Goal: Book appointment/travel/reservation

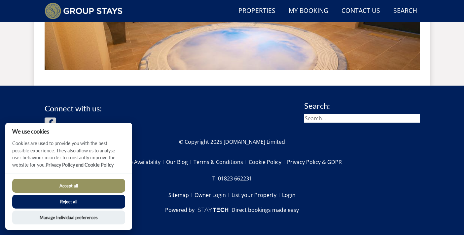
scroll to position [415, 0]
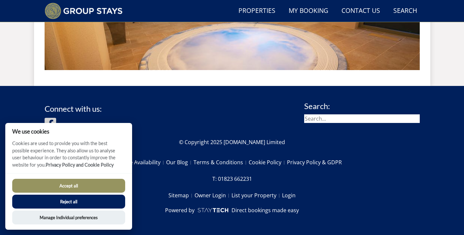
click at [64, 185] on button "Accept all" at bounding box center [68, 186] width 113 height 14
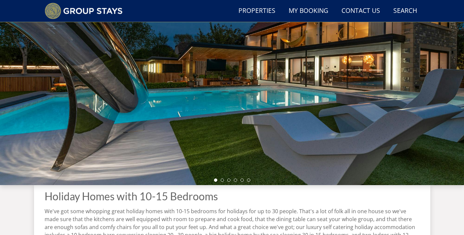
scroll to position [11, 0]
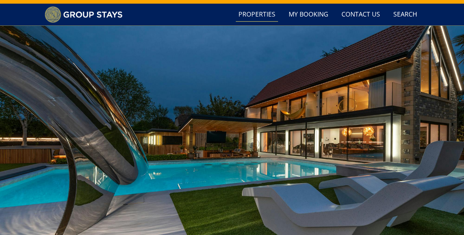
click at [255, 13] on link "Properties" at bounding box center [257, 14] width 42 height 15
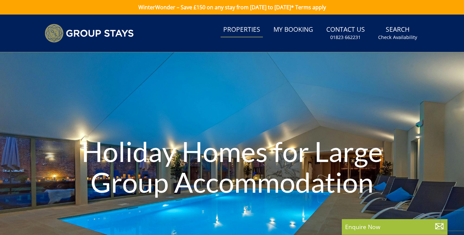
scroll to position [147, 0]
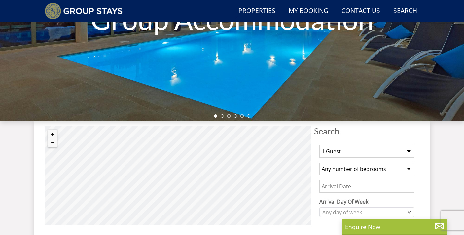
select select "16"
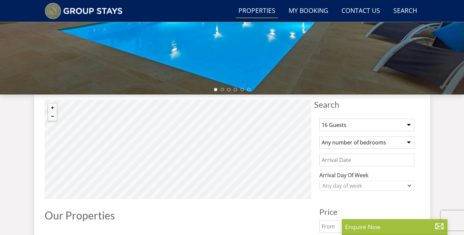
scroll to position [195, 0]
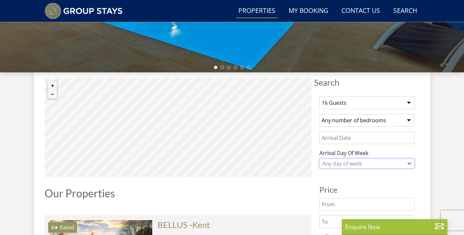
click at [374, 165] on div "Any day of week" at bounding box center [364, 163] width 86 height 7
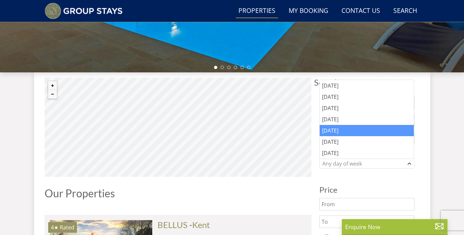
click at [353, 126] on div "[DATE]" at bounding box center [367, 130] width 94 height 11
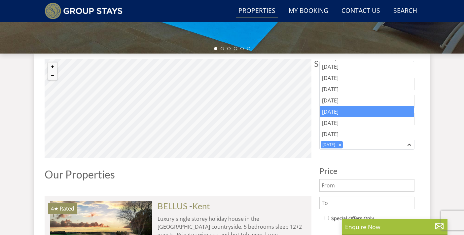
scroll to position [240, 0]
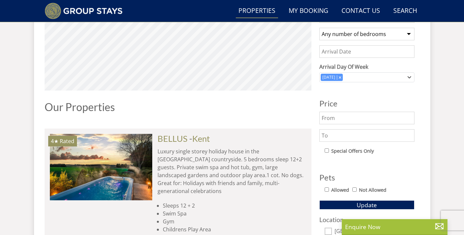
scroll to position [289, 0]
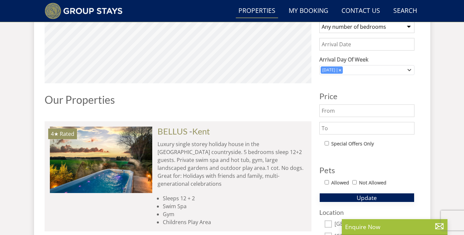
click at [365, 198] on span "Update" at bounding box center [367, 197] width 20 height 8
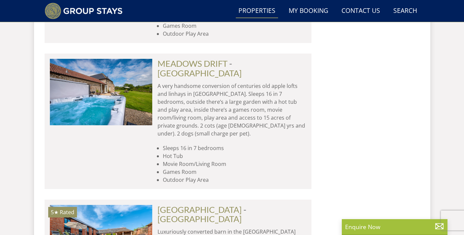
scroll to position [996, 0]
